Goal: Task Accomplishment & Management: Manage account settings

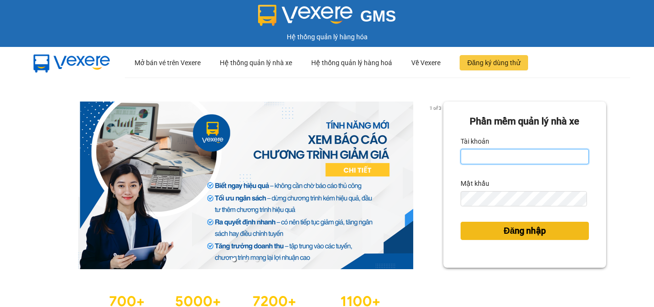
type input "khoq8.cohai"
click at [526, 230] on span "Đăng nhập" at bounding box center [524, 230] width 42 height 13
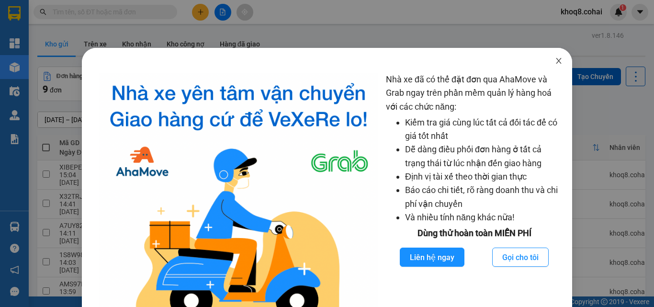
click at [555, 59] on icon "close" at bounding box center [559, 61] width 8 height 8
